Goal: Task Accomplishment & Management: Manage account settings

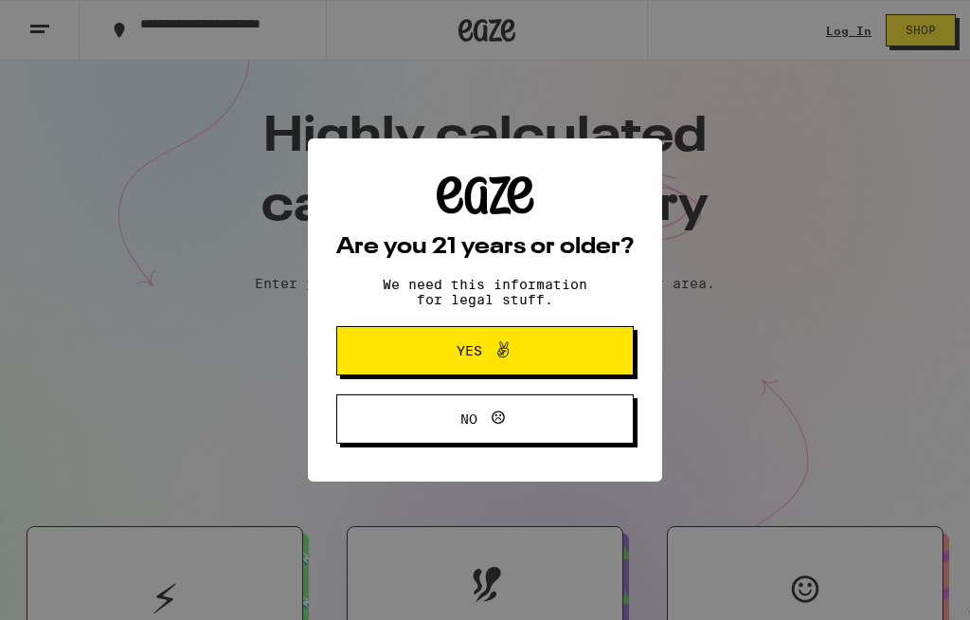
click at [529, 346] on span "Yes" at bounding box center [485, 350] width 144 height 25
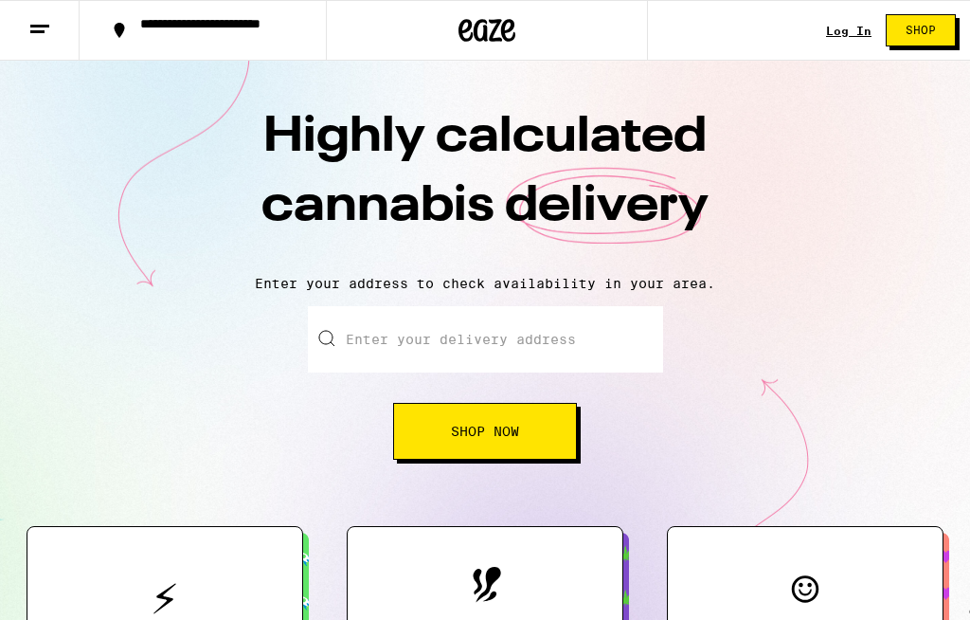
click at [853, 35] on link "Log In" at bounding box center [848, 31] width 45 height 12
click at [856, 37] on link "Log In" at bounding box center [848, 31] width 45 height 12
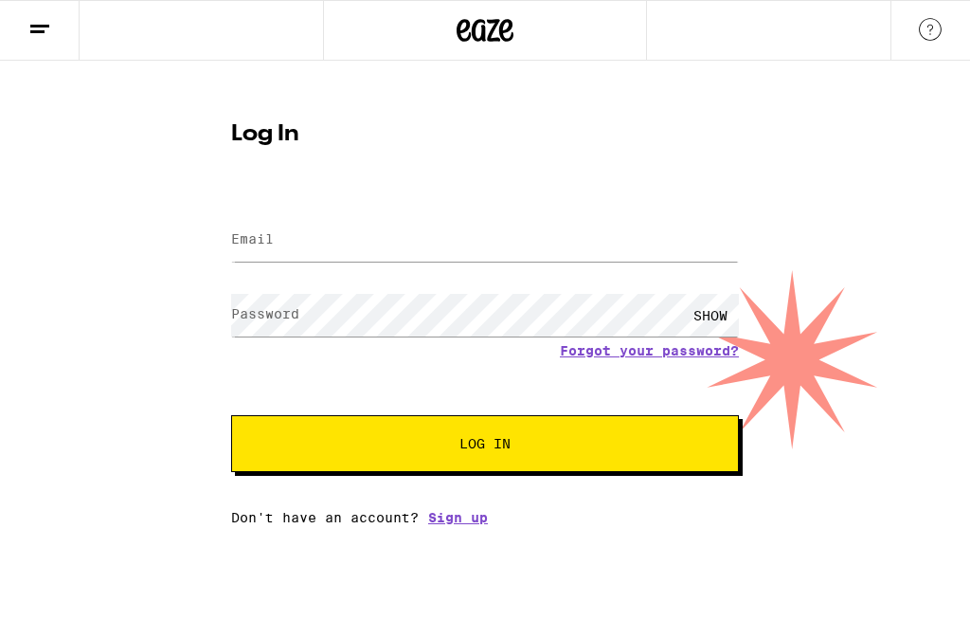
click at [857, 37] on div at bounding box center [485, 30] width 970 height 61
click at [589, 240] on input "Email" at bounding box center [485, 240] width 508 height 43
type input "[EMAIL_ADDRESS][DOMAIN_NAME]"
click at [485, 446] on button "Log In" at bounding box center [485, 443] width 508 height 57
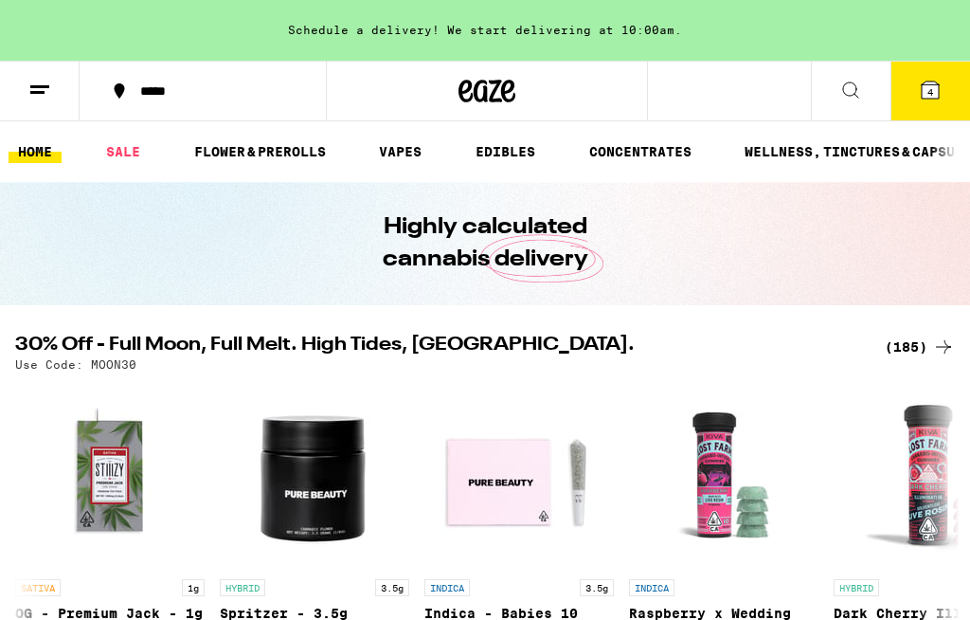
click at [39, 86] on line at bounding box center [39, 86] width 19 height 0
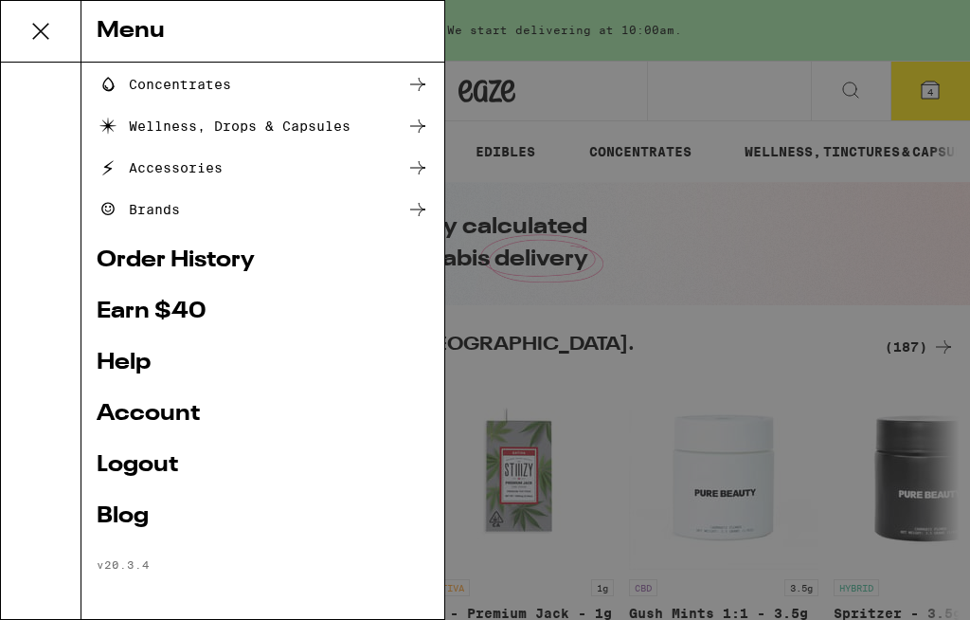
scroll to position [252, 0]
click at [695, 249] on div "Menu Shop Buy It Again Sale Flower & Prerolls Vapes Edibles Concentrates Wellne…" at bounding box center [485, 310] width 970 height 620
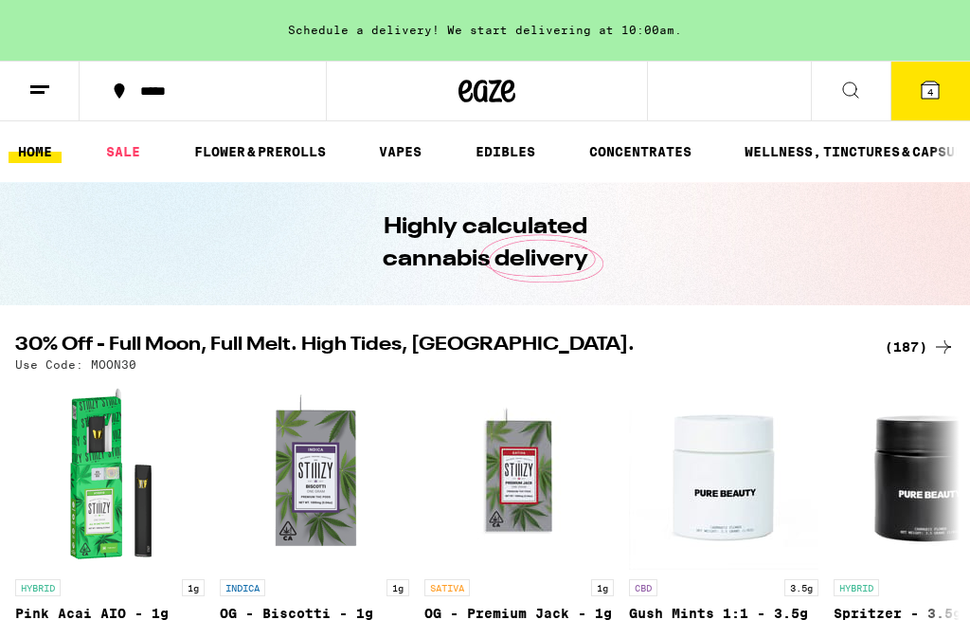
scroll to position [0, 0]
click at [36, 65] on button at bounding box center [40, 92] width 80 height 60
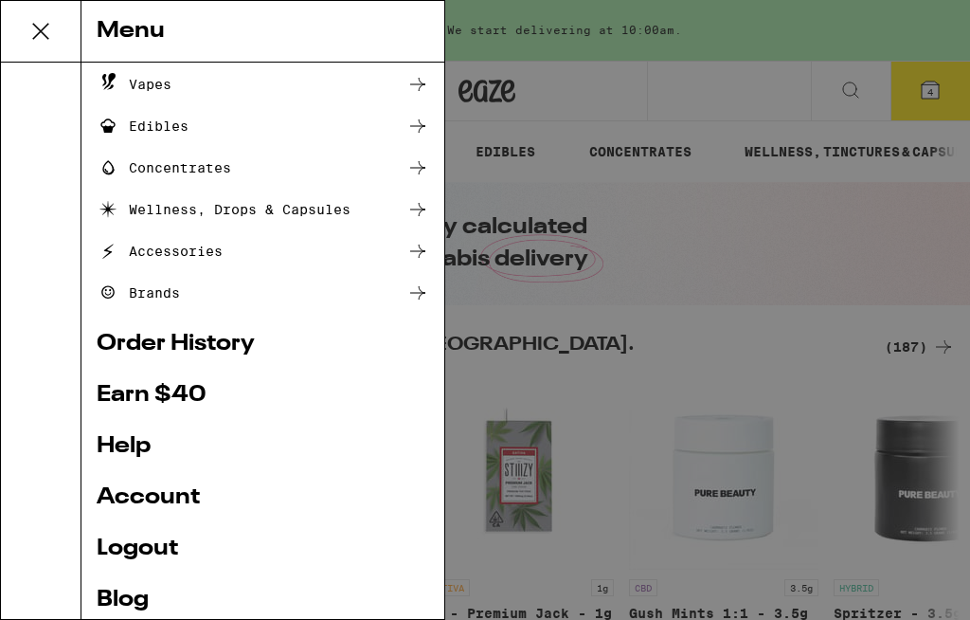
scroll to position [170, 0]
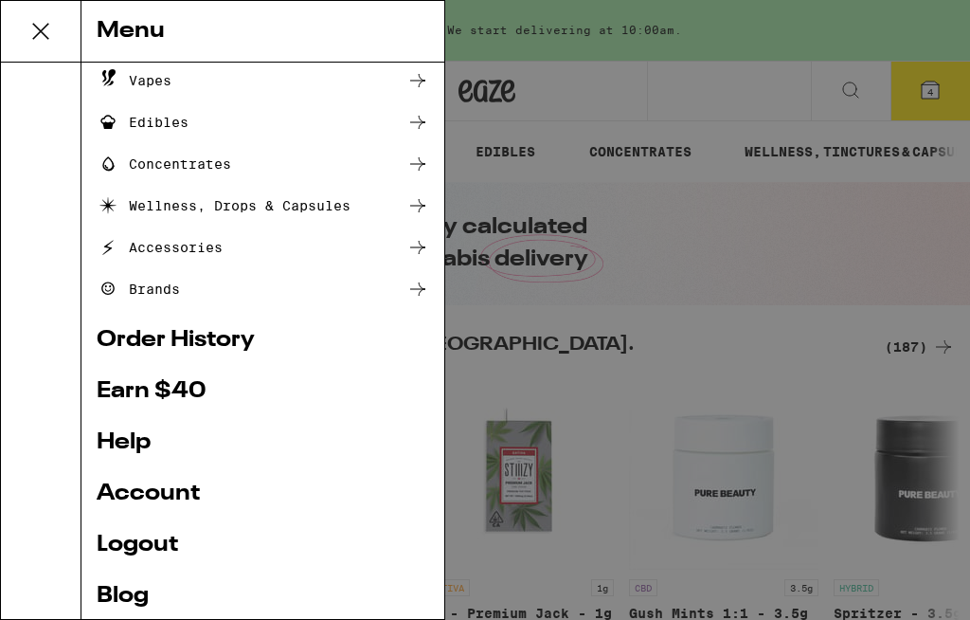
click at [187, 343] on link "Order History" at bounding box center [263, 340] width 333 height 23
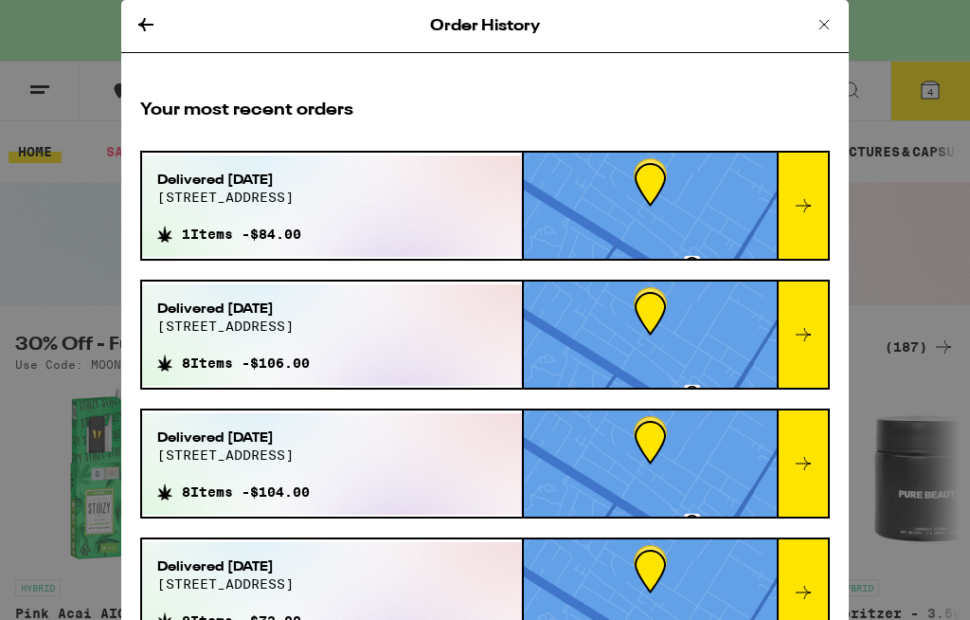
click at [967, 229] on div "Order History Your most recent orders Delivered [DATE] [STREET_ADDRESS] 1 Items…" at bounding box center [485, 310] width 970 height 620
click at [966, 229] on div "Order History Your most recent orders Delivered [DATE] [STREET_ADDRESS] 1 Items…" at bounding box center [485, 310] width 970 height 620
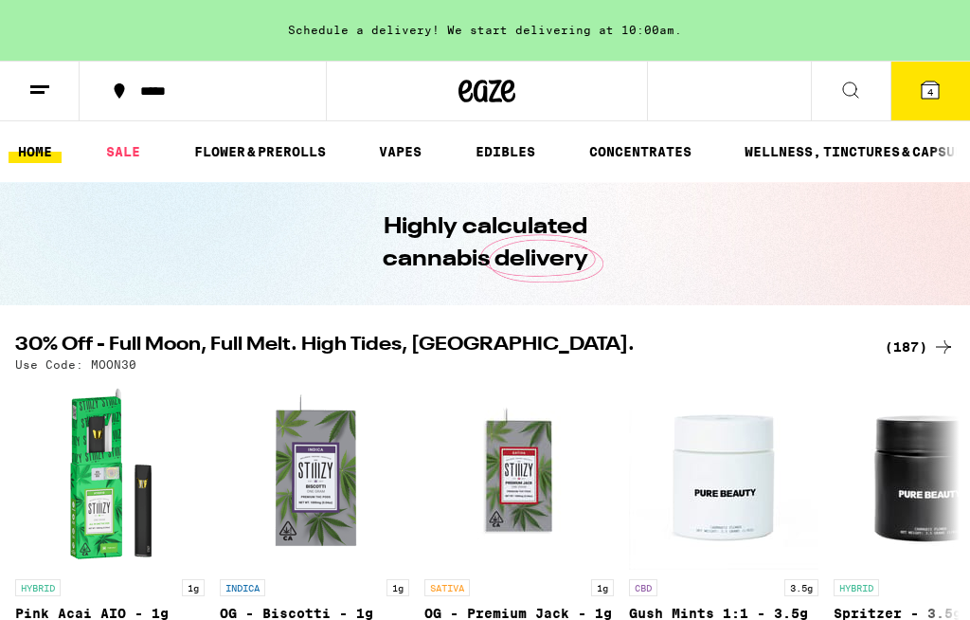
click at [33, 56] on div "Schedule a delivery! We start delivering at 10:00am." at bounding box center [485, 30] width 970 height 61
click at [38, 64] on button at bounding box center [40, 92] width 80 height 60
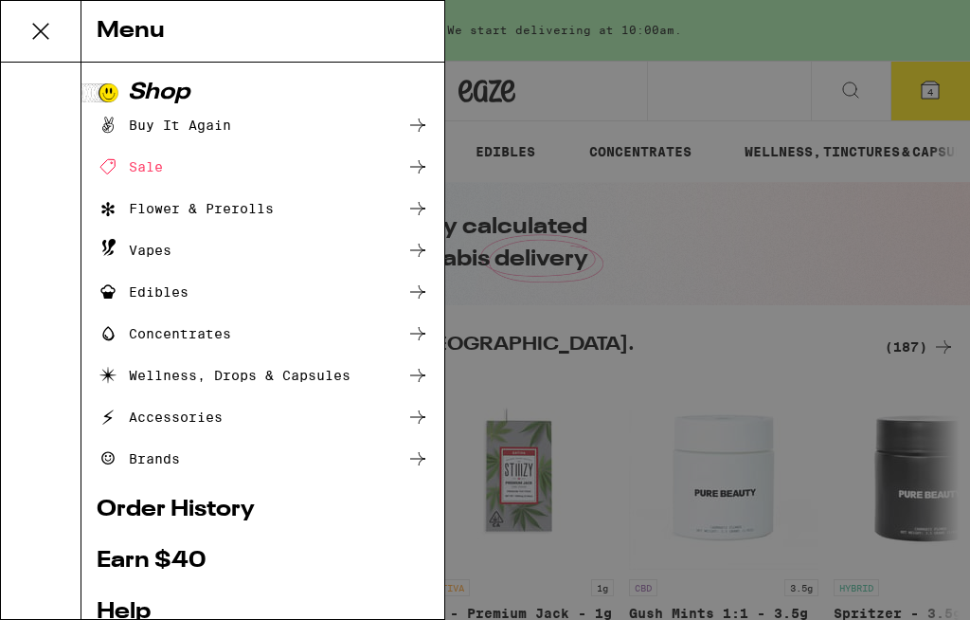
click at [230, 517] on link "Order History" at bounding box center [263, 509] width 333 height 23
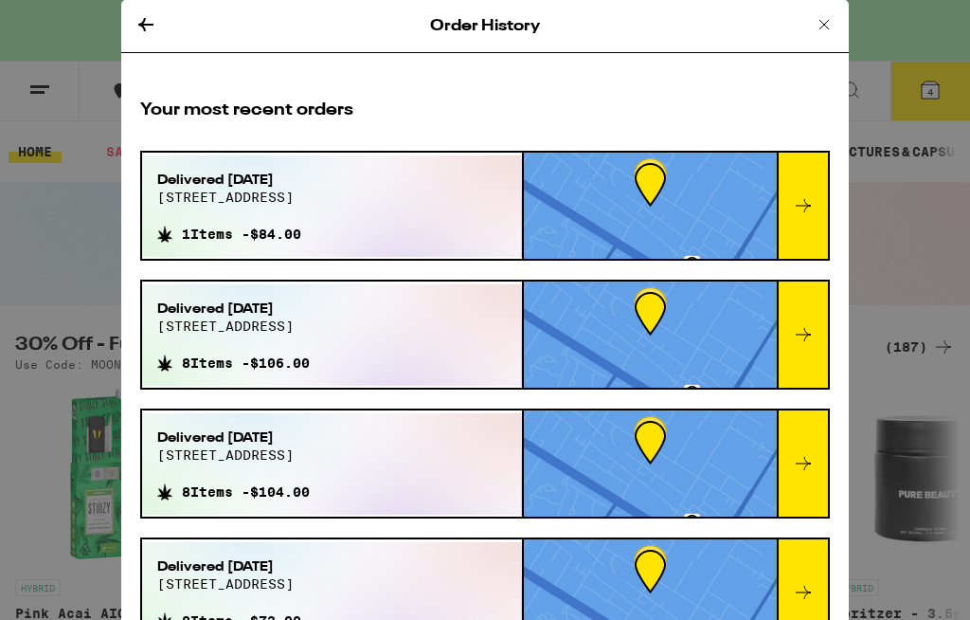
click at [818, 199] on div at bounding box center [802, 206] width 51 height 106
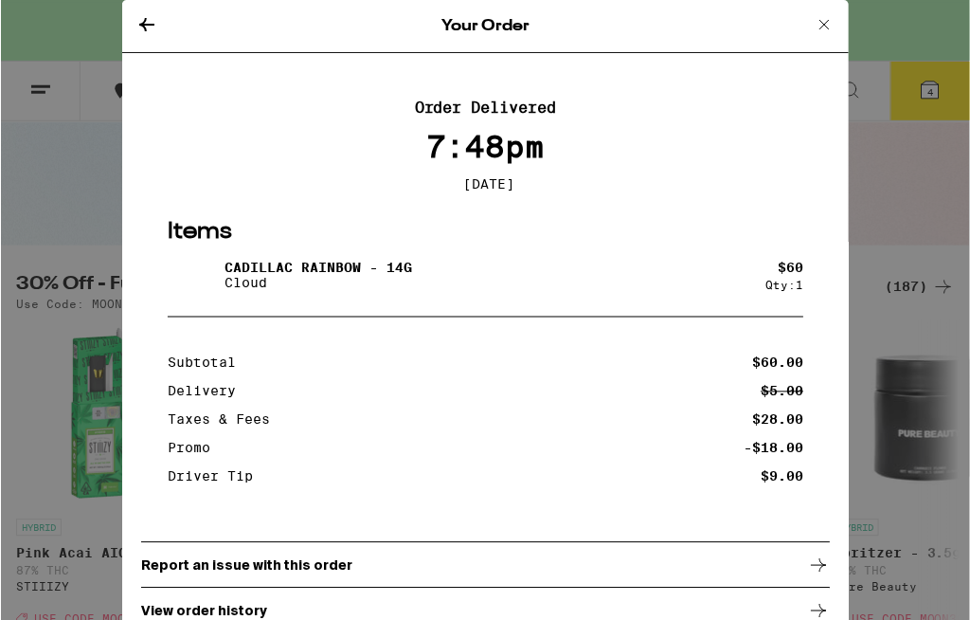
scroll to position [61, 0]
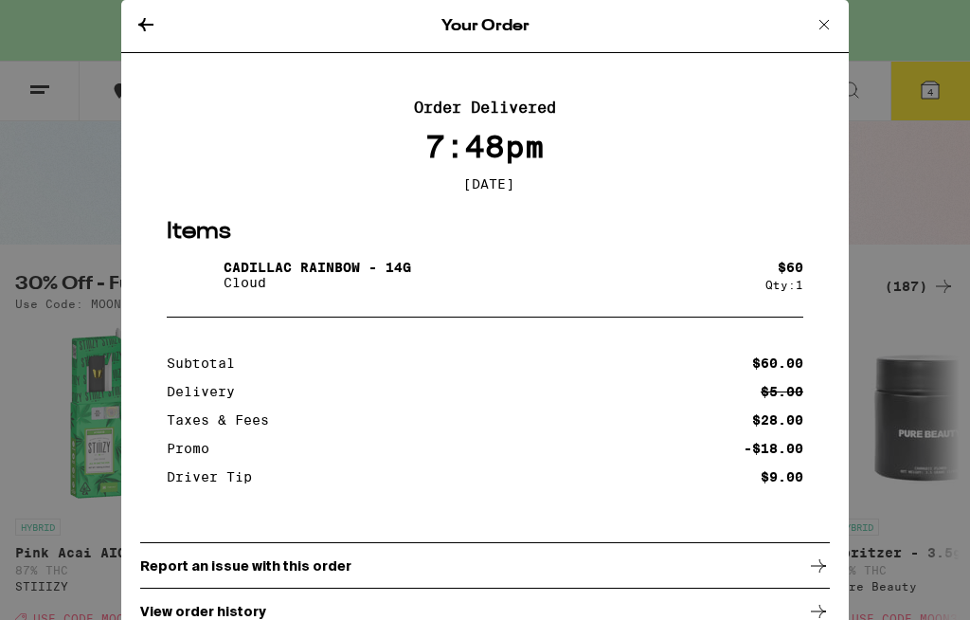
click at [848, 33] on div "Your Order" at bounding box center [485, 26] width 728 height 53
click at [834, 13] on icon at bounding box center [824, 24] width 23 height 23
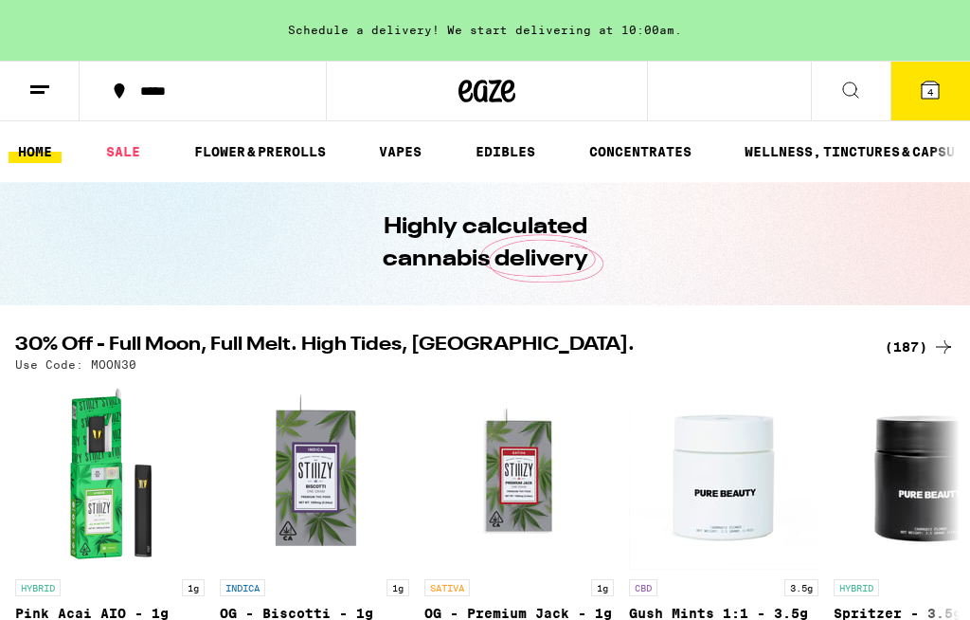
click at [59, 82] on button at bounding box center [40, 92] width 80 height 60
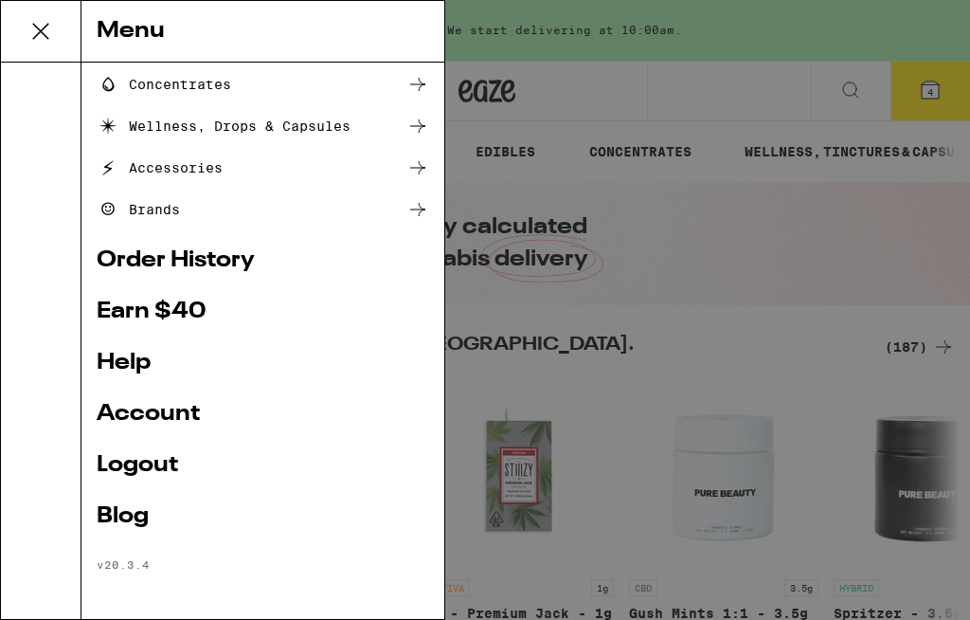
click at [160, 356] on link "Help" at bounding box center [263, 362] width 333 height 23
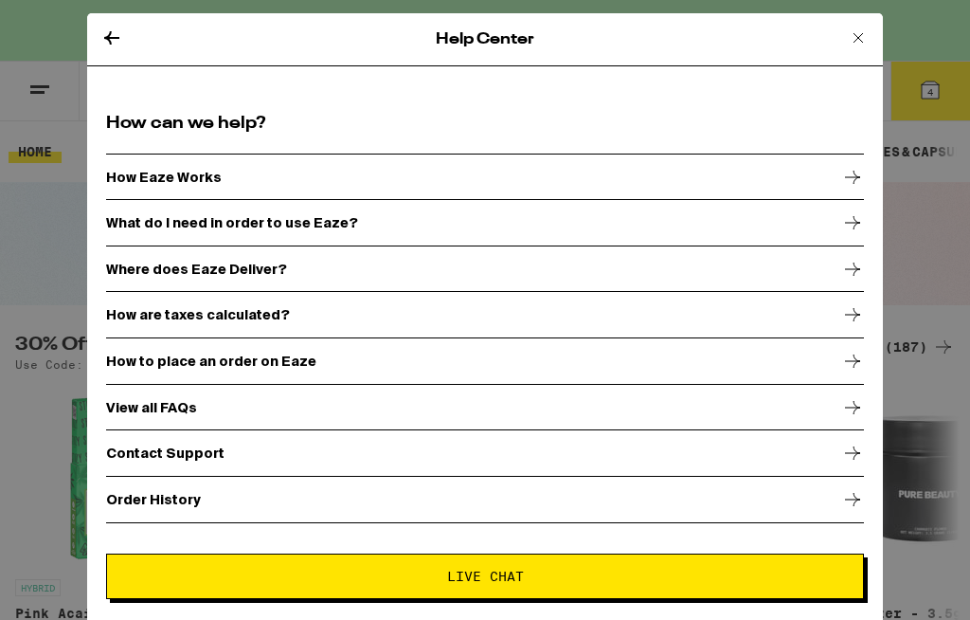
click at [860, 467] on div "Contact Support" at bounding box center [485, 452] width 758 height 47
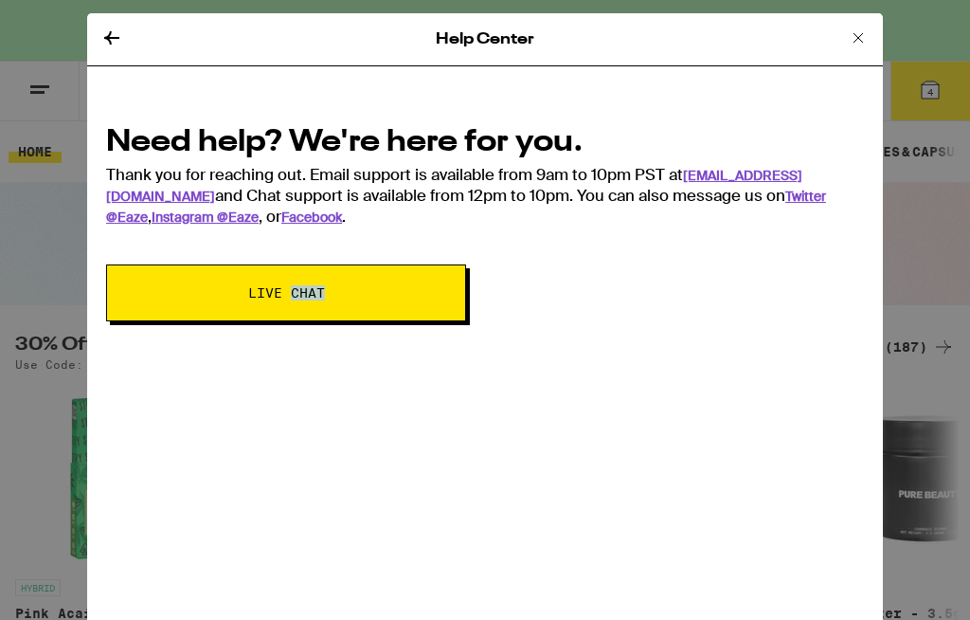
click at [861, 51] on button at bounding box center [858, 40] width 23 height 26
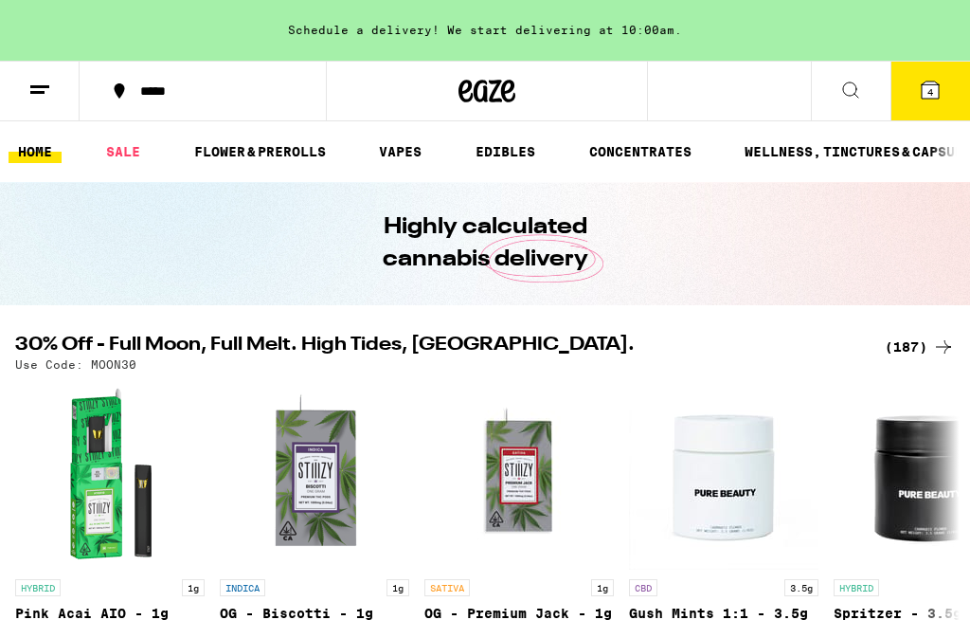
click at [51, 98] on button at bounding box center [40, 92] width 80 height 60
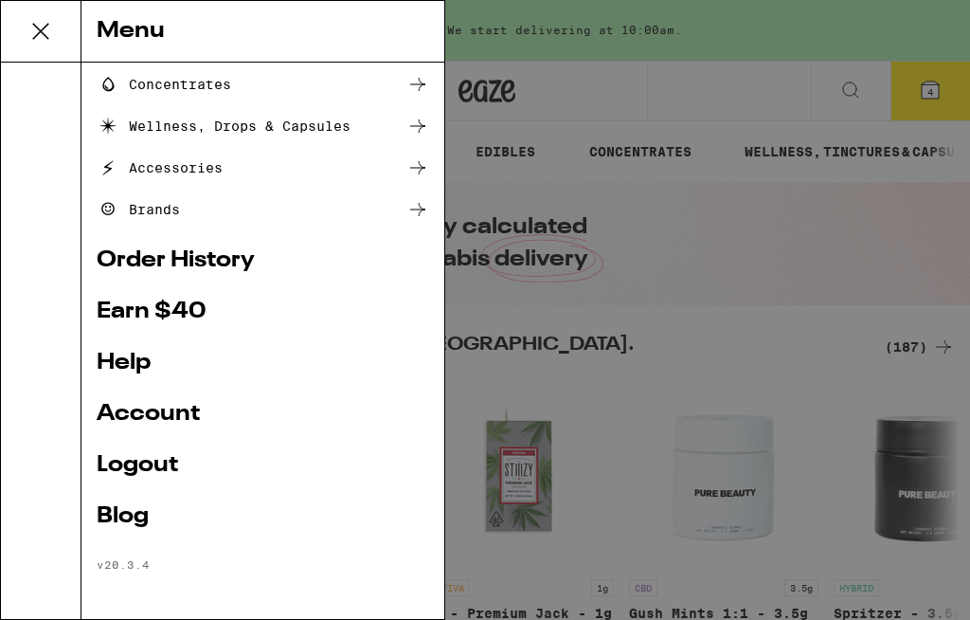
click at [684, 356] on div "Menu Shop Buy It Again Sale Flower & Prerolls Vapes Edibles Concentrates Wellne…" at bounding box center [485, 310] width 970 height 620
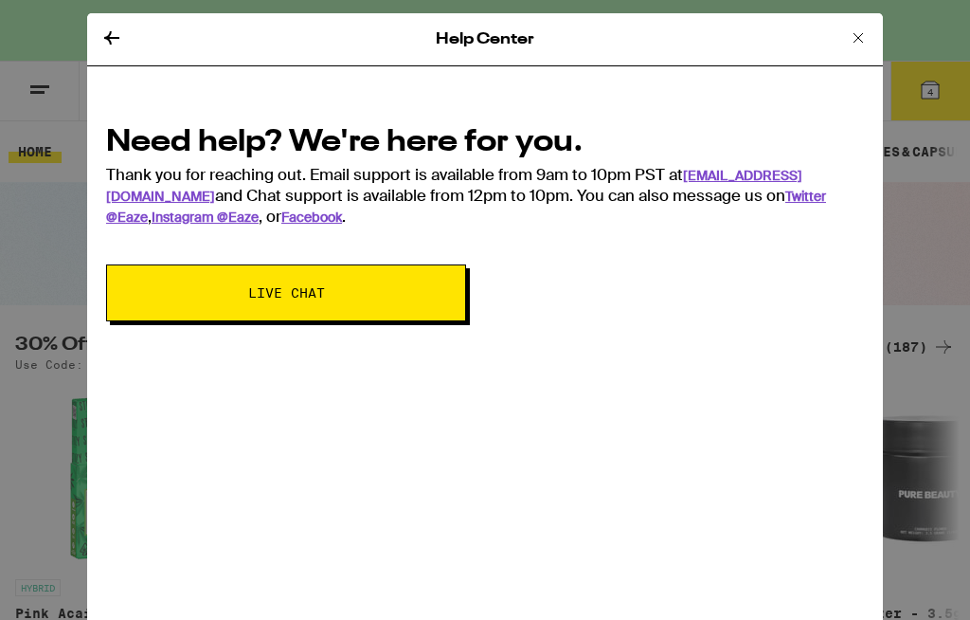
click at [122, 47] on icon at bounding box center [111, 38] width 23 height 23
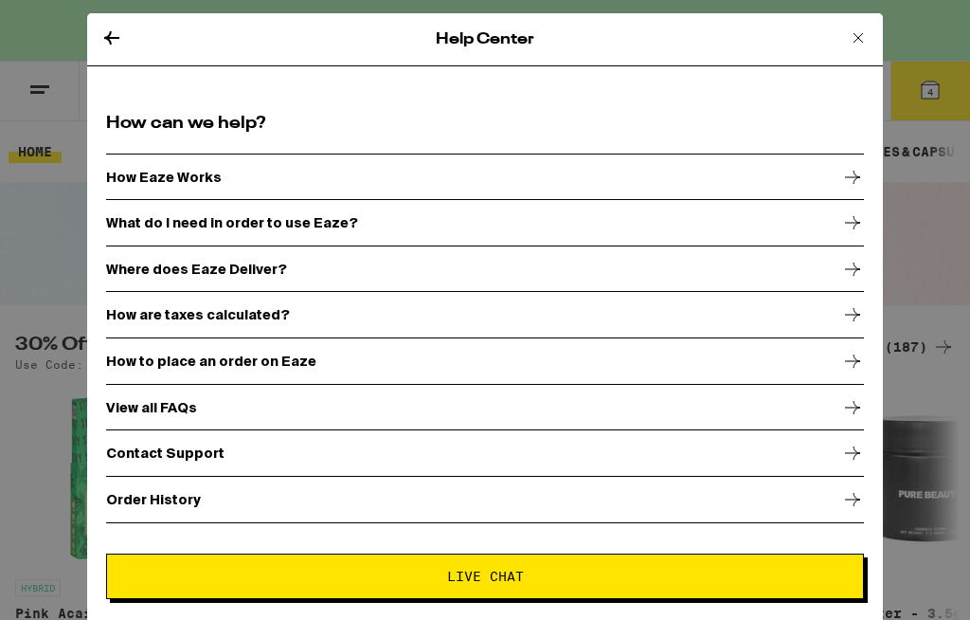
click at [880, 27] on div "Help Center" at bounding box center [485, 39] width 796 height 53
click at [116, 44] on icon at bounding box center [111, 38] width 23 height 23
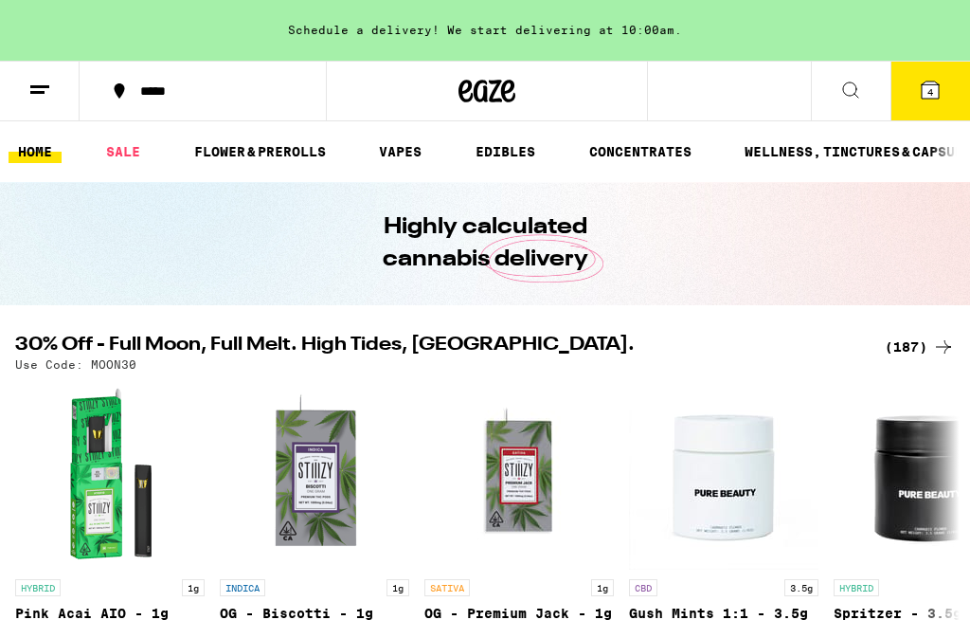
click at [938, 592] on div "HYBRID 3.5g" at bounding box center [928, 587] width 189 height 17
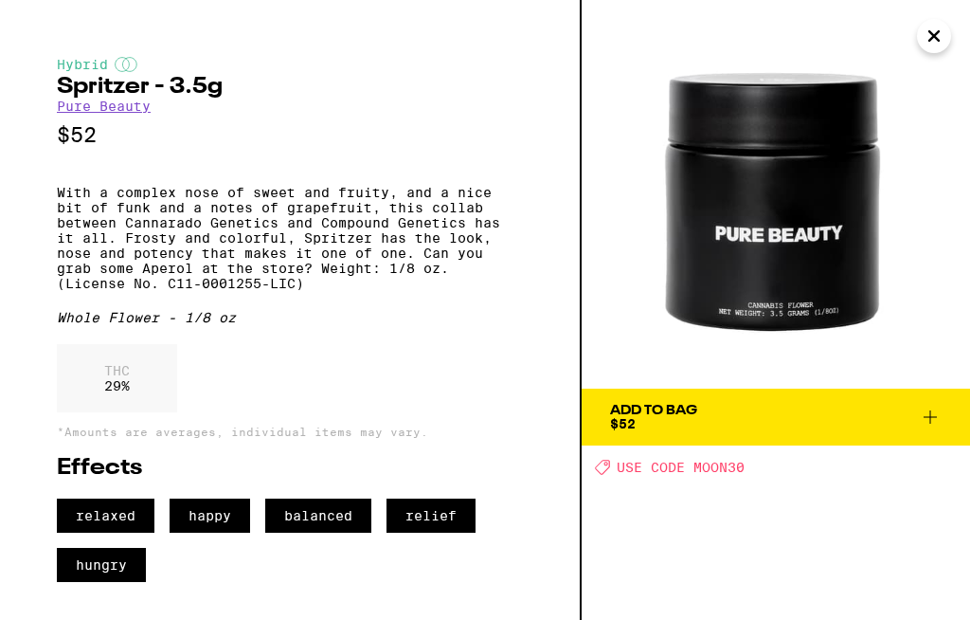
click at [937, 3] on img at bounding box center [776, 194] width 388 height 388
click at [946, 29] on button "Close" at bounding box center [934, 36] width 34 height 34
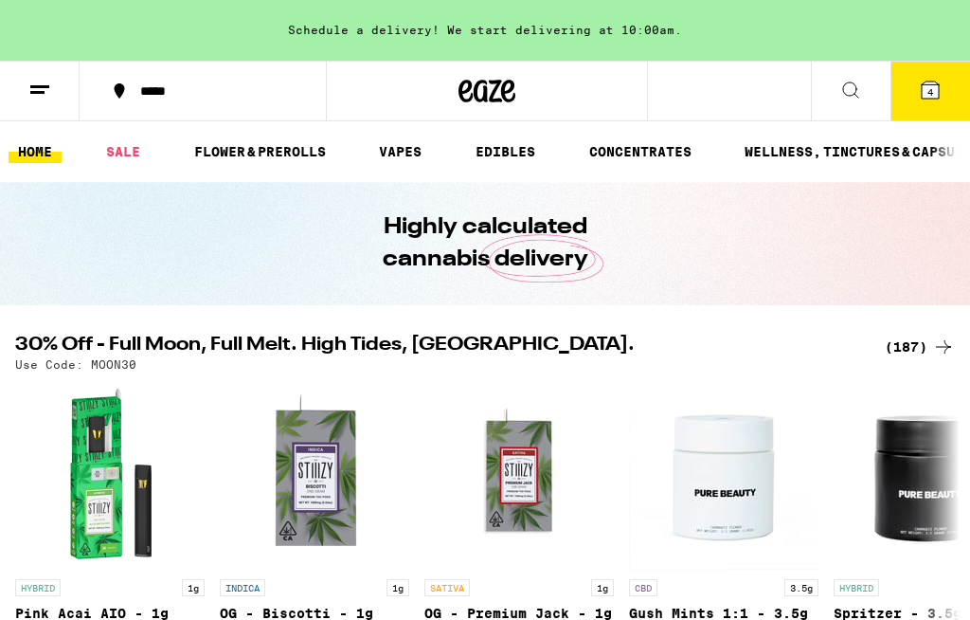
click at [53, 103] on button at bounding box center [40, 92] width 80 height 60
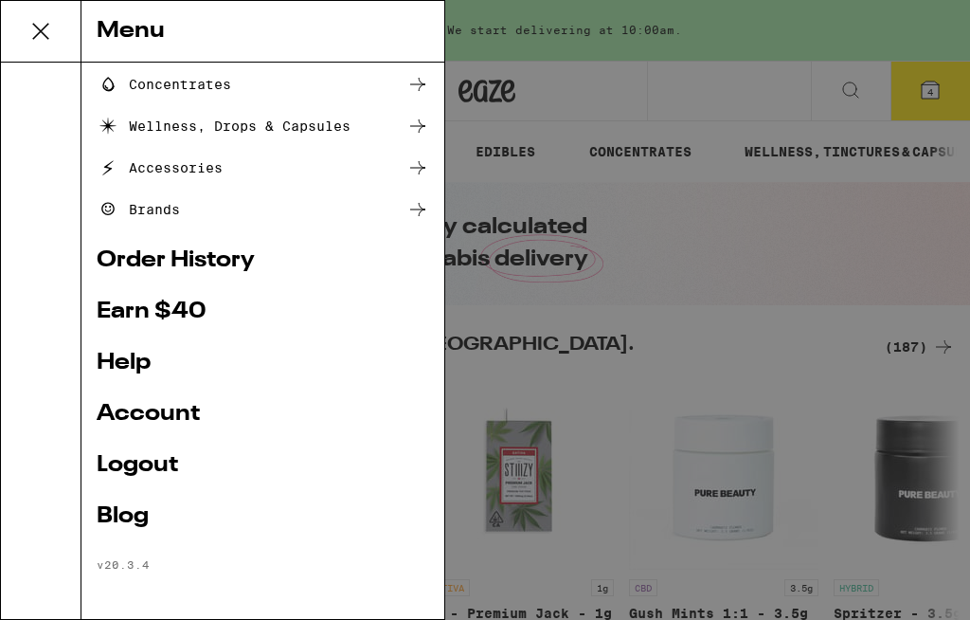
scroll to position [252, 0]
click at [139, 351] on link "Help" at bounding box center [263, 362] width 333 height 23
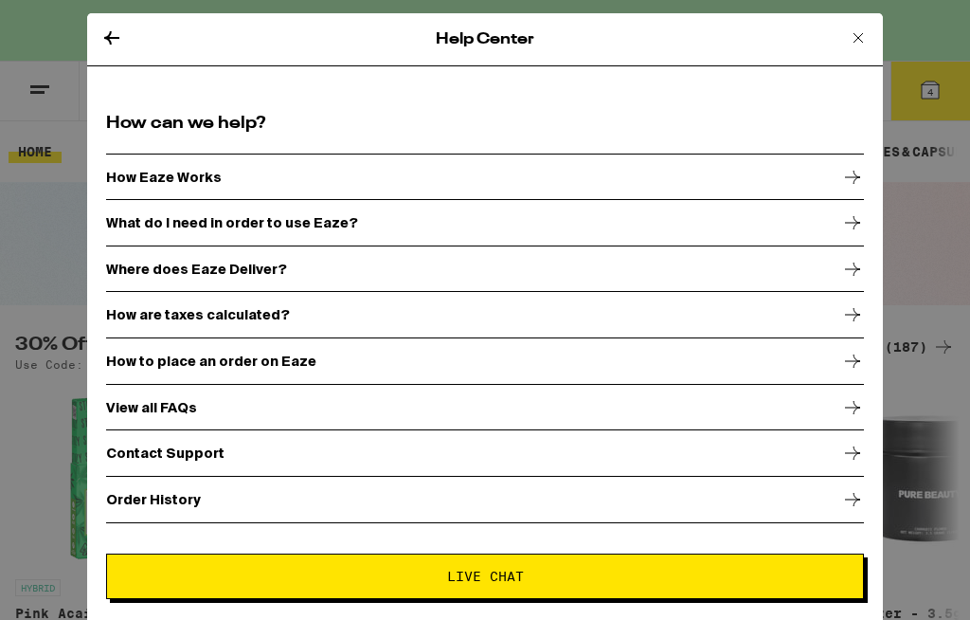
click at [138, 47] on div "Help Center" at bounding box center [485, 39] width 796 height 53
click at [102, 40] on icon at bounding box center [111, 38] width 23 height 23
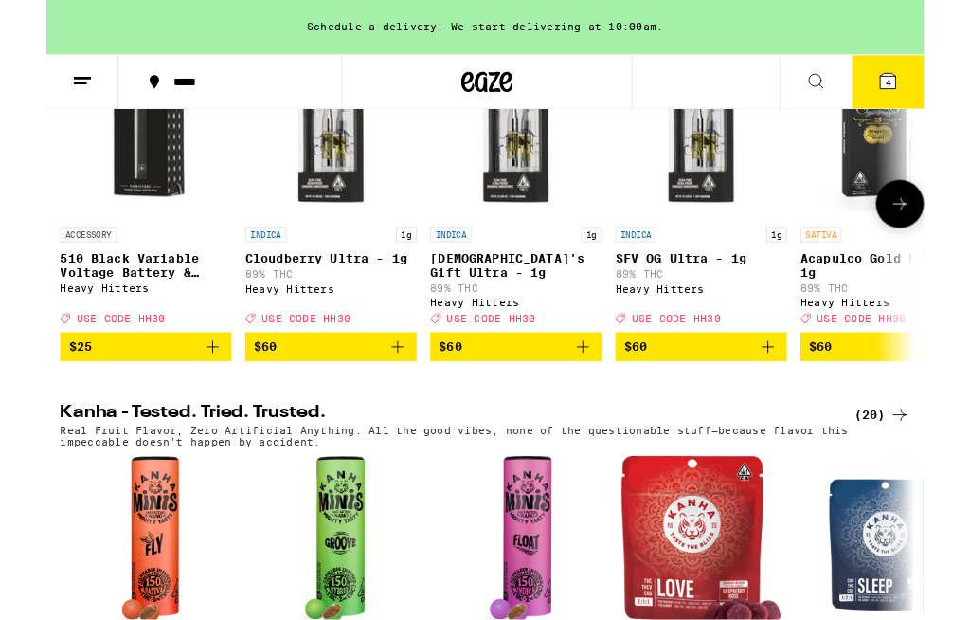
scroll to position [767, 0]
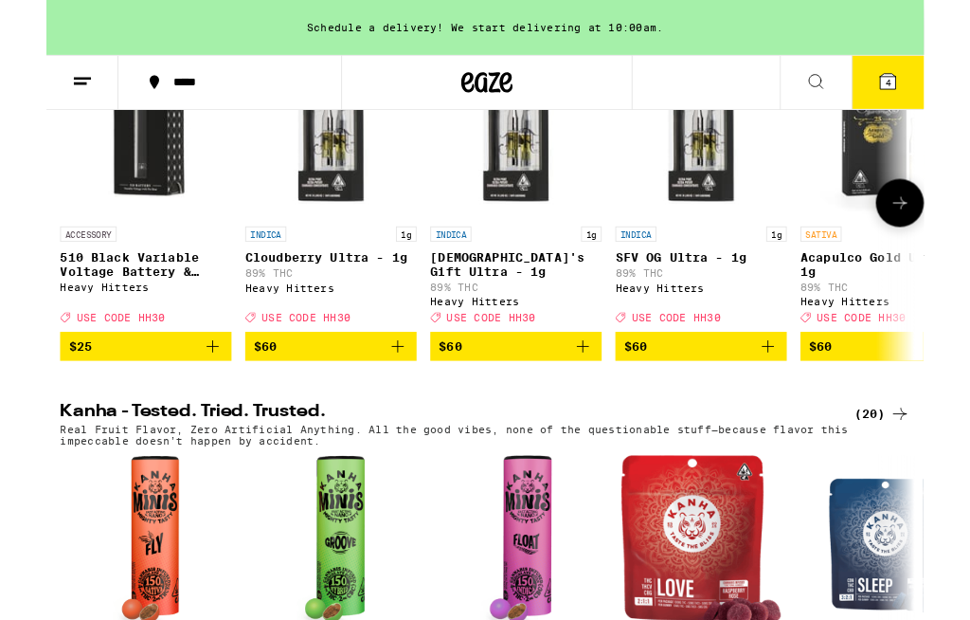
click at [827, 6] on div "Schedule a delivery! We start delivering at 10:00am." at bounding box center [485, 30] width 970 height 61
click at [39, 75] on button at bounding box center [40, 92] width 80 height 60
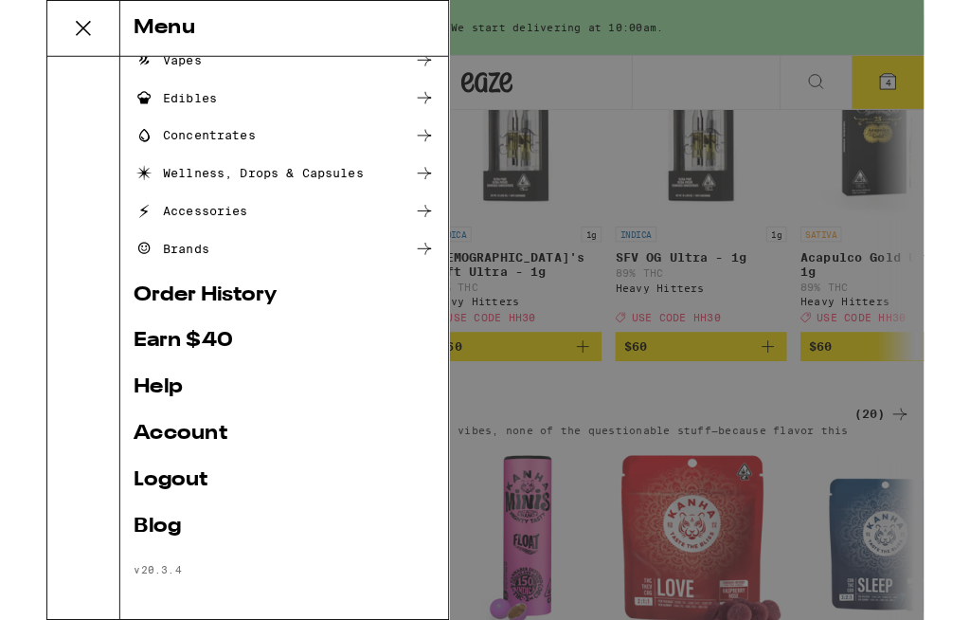
scroll to position [187, 0]
click at [311, 471] on link "Account" at bounding box center [263, 479] width 333 height 23
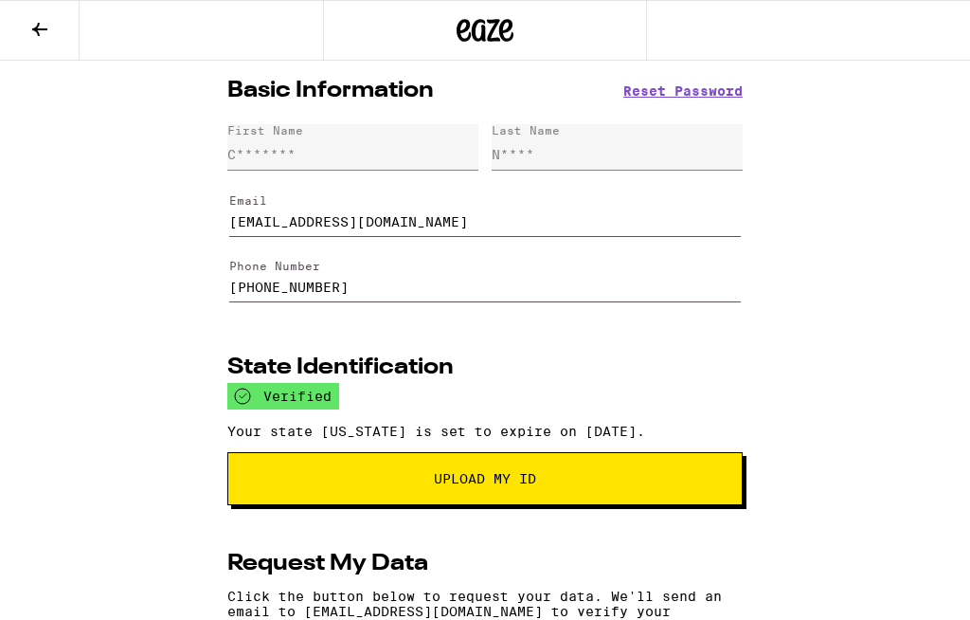
click at [851, 45] on div at bounding box center [485, 30] width 970 height 61
click at [737, 225] on input "[EMAIL_ADDRESS][DOMAIN_NAME]" at bounding box center [485, 210] width 512 height 53
